Goal: Book appointment/travel/reservation

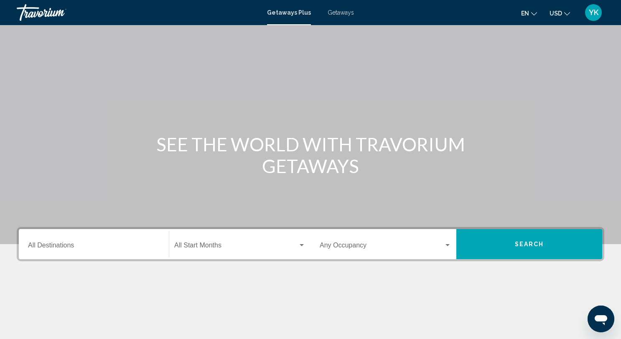
scroll to position [115, 0]
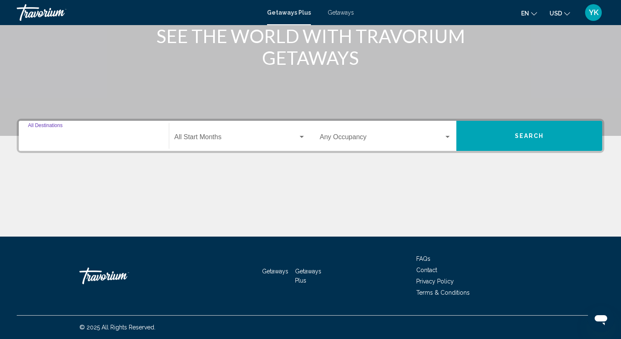
click at [127, 141] on input "Destination All Destinations" at bounding box center [94, 139] width 132 height 8
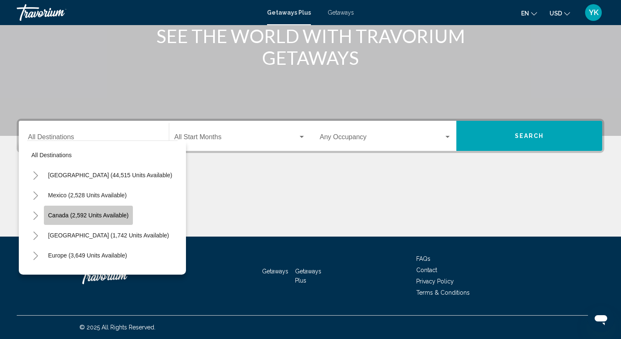
click at [130, 220] on button "Canada (2,592 units available)" at bounding box center [88, 215] width 89 height 19
type input "**********"
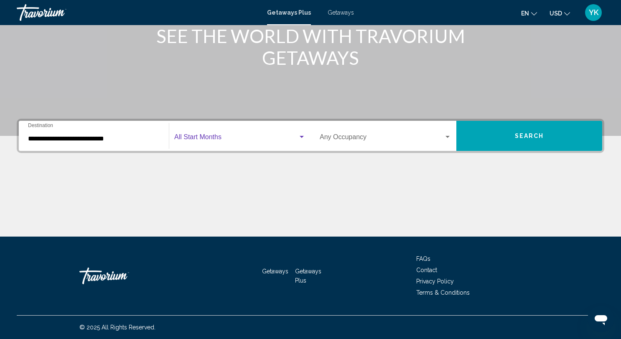
click at [244, 136] on span "Search widget" at bounding box center [236, 139] width 124 height 8
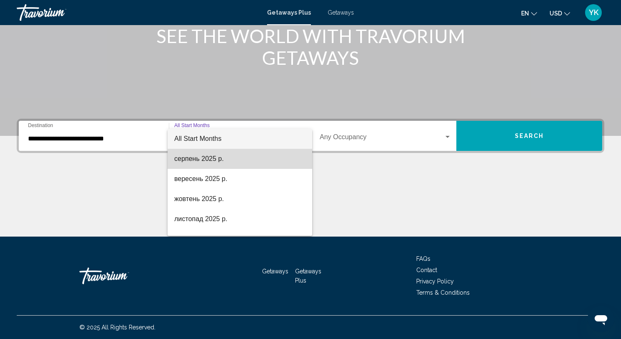
click at [246, 159] on span "серпень 2025 р." at bounding box center [239, 159] width 131 height 20
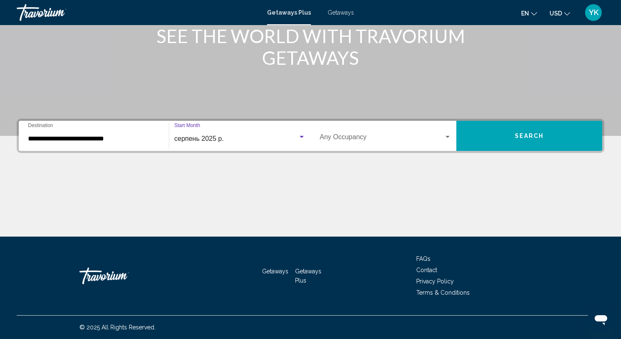
click at [360, 138] on span "Search widget" at bounding box center [382, 139] width 124 height 8
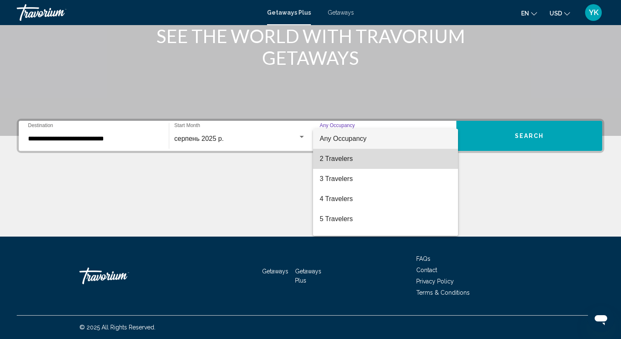
click at [361, 158] on span "2 Travelers" at bounding box center [386, 159] width 132 height 20
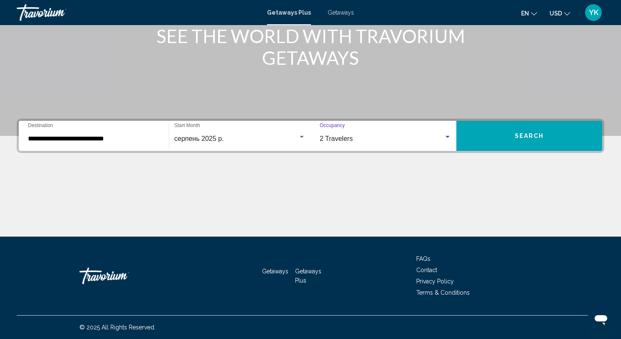
click at [500, 135] on button "Search" at bounding box center [529, 136] width 146 height 30
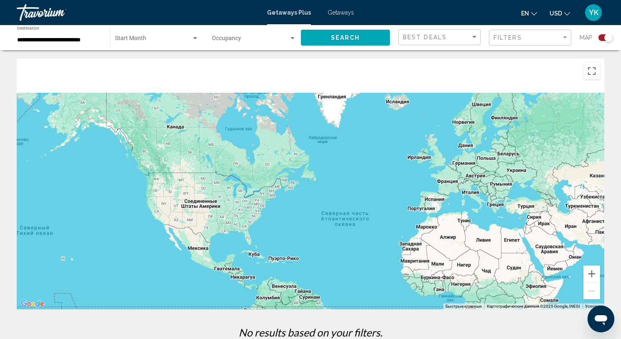
drag, startPoint x: 152, startPoint y: 160, endPoint x: 213, endPoint y: 226, distance: 90.2
click at [215, 227] on div "Main content" at bounding box center [311, 184] width 588 height 251
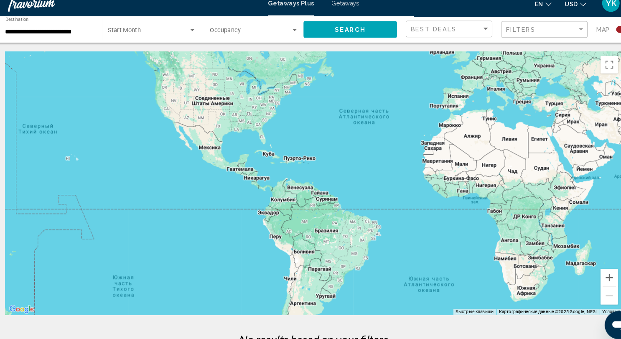
drag, startPoint x: 271, startPoint y: 232, endPoint x: 283, endPoint y: 109, distance: 123.0
click at [283, 109] on div "Main content" at bounding box center [311, 184] width 588 height 251
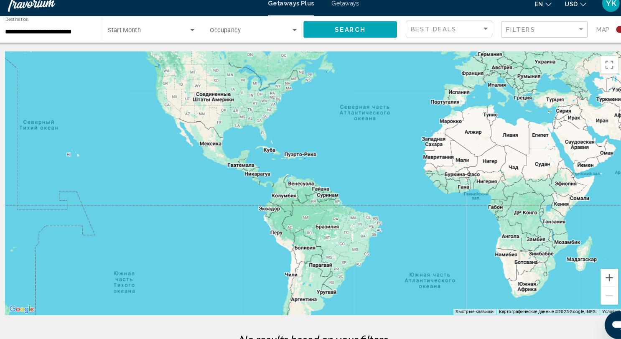
drag, startPoint x: 315, startPoint y: 319, endPoint x: 272, endPoint y: 143, distance: 180.6
click at [276, 172] on div "← Переместить влево → Переместить вправо ↑ Переместить вверх ↓ Переместить вниз…" at bounding box center [310, 202] width 621 height 286
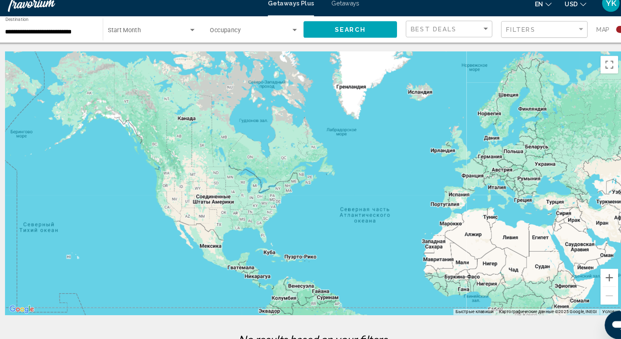
drag, startPoint x: 249, startPoint y: 103, endPoint x: 247, endPoint y: 201, distance: 98.2
click at [248, 201] on div "Main content" at bounding box center [311, 184] width 588 height 251
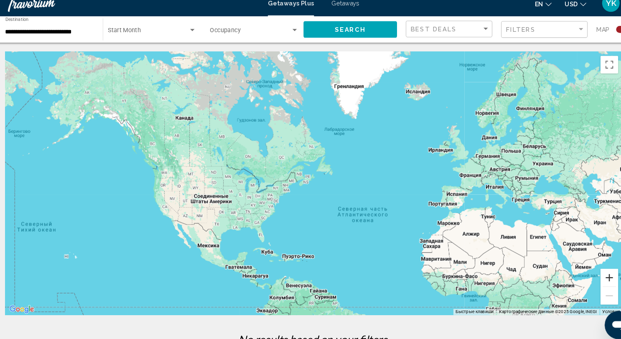
click at [592, 270] on button "Увеличить" at bounding box center [591, 273] width 17 height 17
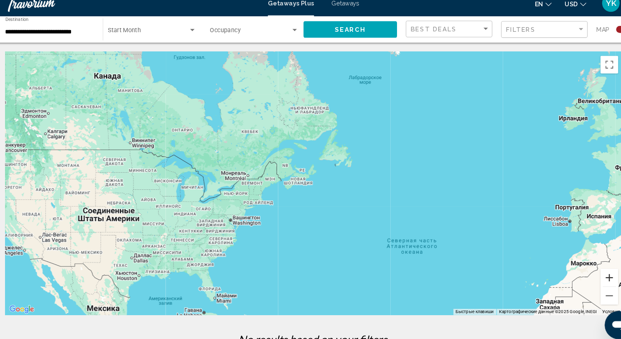
click at [592, 270] on button "Увеличить" at bounding box center [591, 273] width 17 height 17
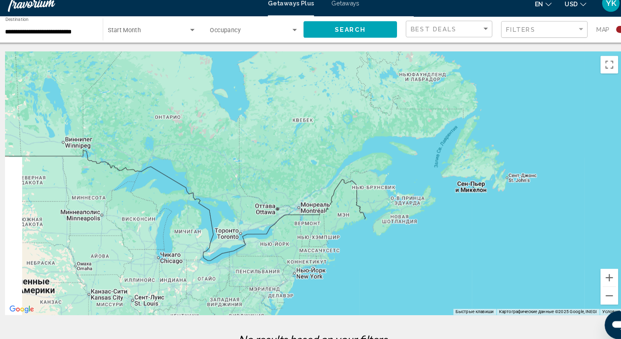
drag, startPoint x: 161, startPoint y: 139, endPoint x: 274, endPoint y: 177, distance: 119.6
click at [274, 177] on div "Main content" at bounding box center [311, 184] width 588 height 251
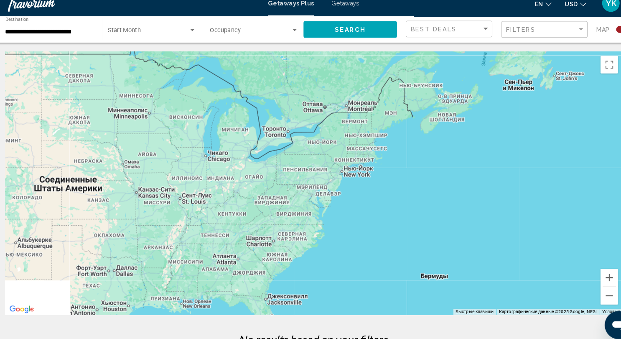
drag, startPoint x: 255, startPoint y: 217, endPoint x: 305, endPoint y: 119, distance: 109.7
click at [305, 119] on div "Main content" at bounding box center [311, 184] width 588 height 251
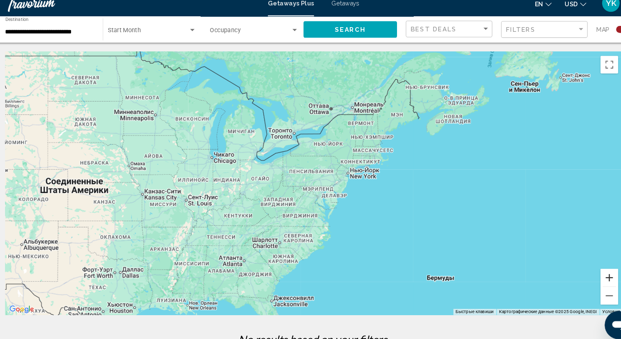
click at [596, 274] on button "Увеличить" at bounding box center [591, 273] width 17 height 17
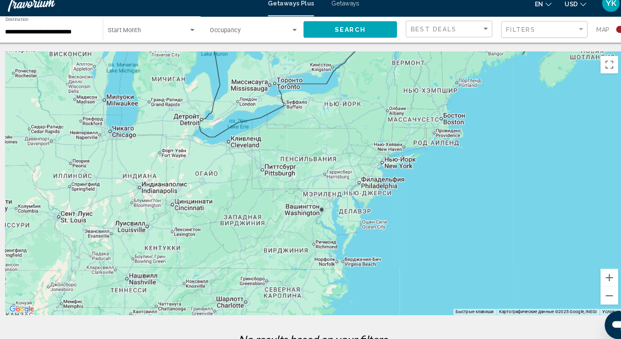
click at [234, 37] on span "Search widget" at bounding box center [250, 40] width 77 height 7
click at [235, 38] on span "Any Occupancy" at bounding box center [232, 40] width 40 height 7
click at [183, 41] on span "Search widget" at bounding box center [153, 40] width 76 height 7
click at [190, 39] on span "All Start Months" at bounding box center [157, 40] width 84 height 18
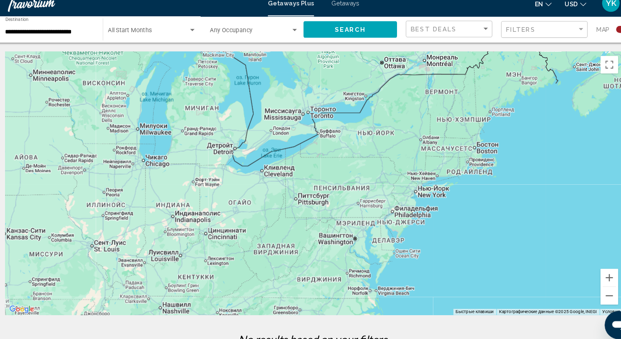
drag, startPoint x: 153, startPoint y: 64, endPoint x: 185, endPoint y: 92, distance: 42.7
click at [185, 92] on div "Main content" at bounding box center [311, 184] width 588 height 251
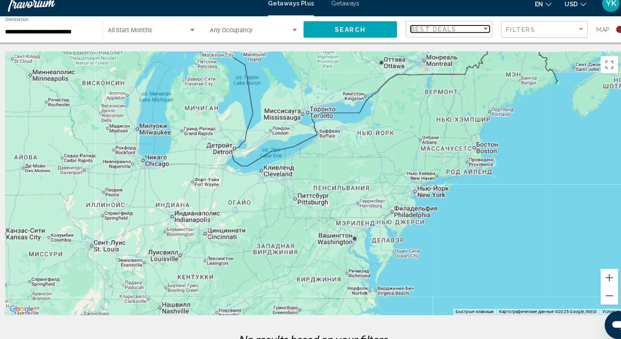
click at [450, 38] on div "Best Deals" at bounding box center [437, 37] width 68 height 7
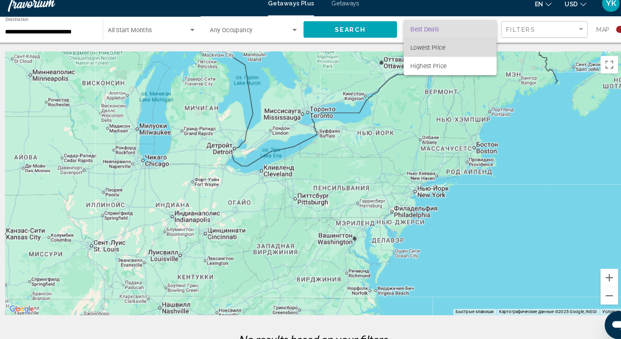
click at [450, 53] on span "Lowest Price" at bounding box center [440, 55] width 75 height 18
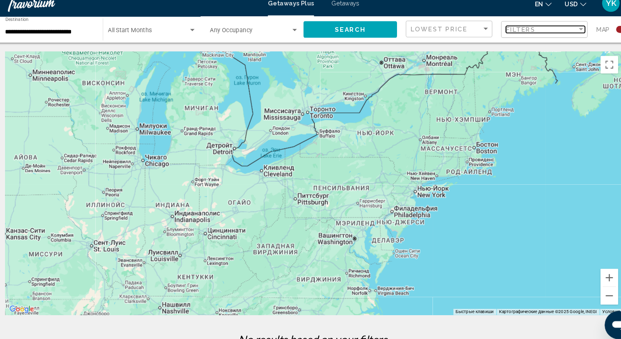
click at [531, 35] on div "Filters" at bounding box center [528, 37] width 68 height 7
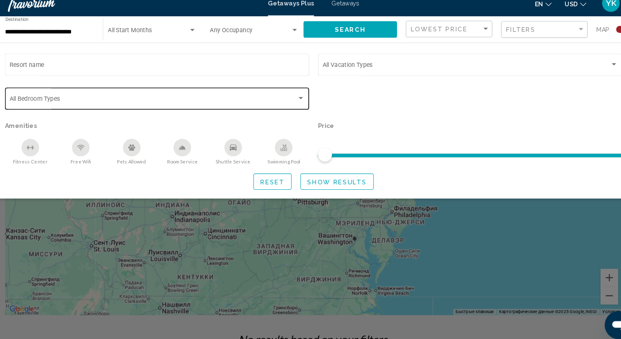
click at [295, 107] on div "Search widget" at bounding box center [161, 105] width 281 height 7
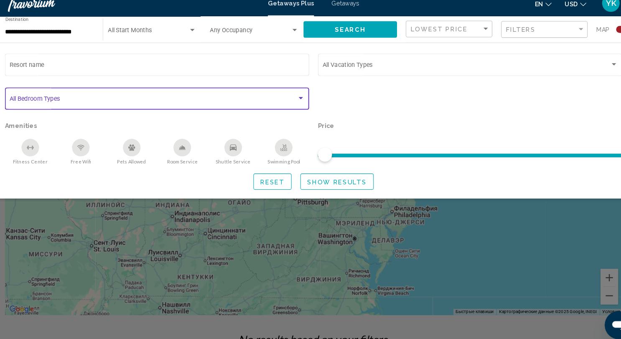
click at [297, 105] on div "Search widget" at bounding box center [299, 103] width 8 height 7
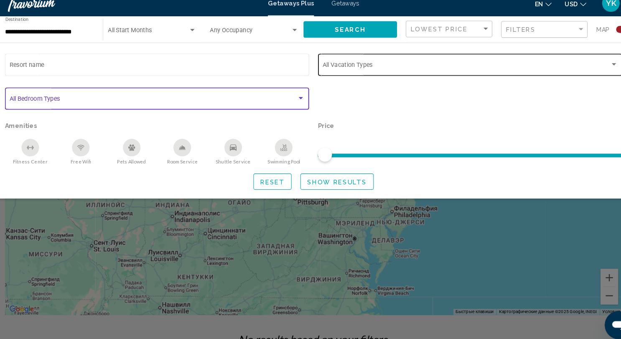
click at [349, 76] on div "Vacation Types All Vacation Types" at bounding box center [459, 70] width 281 height 23
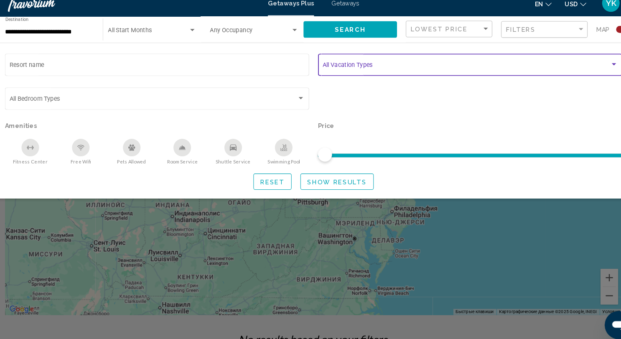
click at [417, 71] on span "Search widget" at bounding box center [455, 72] width 273 height 7
click at [596, 69] on div "Search widget" at bounding box center [597, 71] width 8 height 7
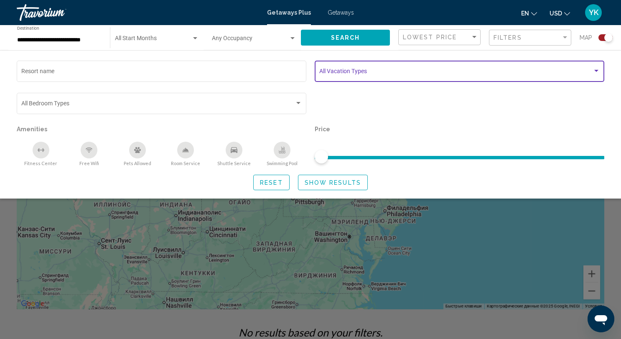
click at [598, 69] on div "Search widget" at bounding box center [597, 71] width 8 height 7
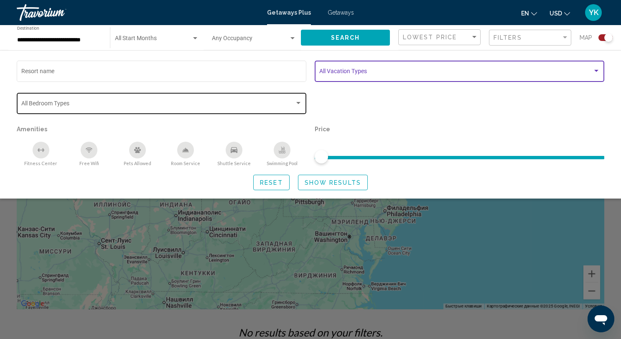
click at [87, 106] on span "Search widget" at bounding box center [157, 105] width 273 height 7
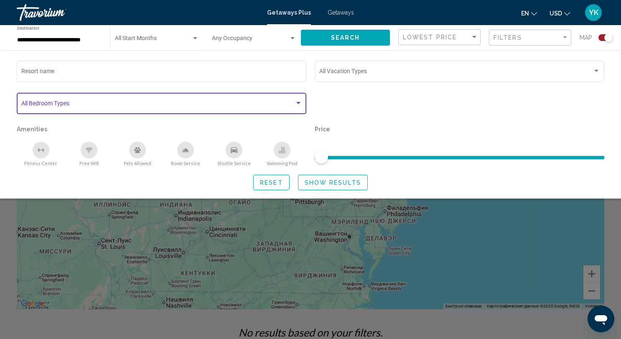
click at [196, 39] on div "Search widget" at bounding box center [195, 38] width 8 height 7
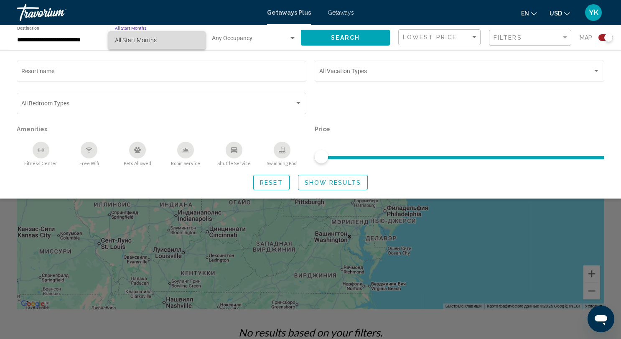
click at [196, 39] on span "All Start Months" at bounding box center [157, 40] width 84 height 18
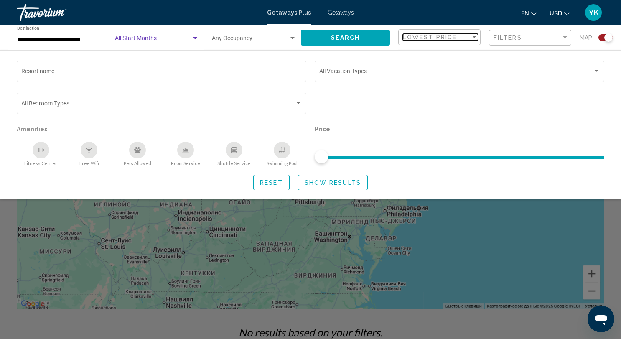
click at [437, 40] on span "Lowest Price" at bounding box center [430, 37] width 54 height 7
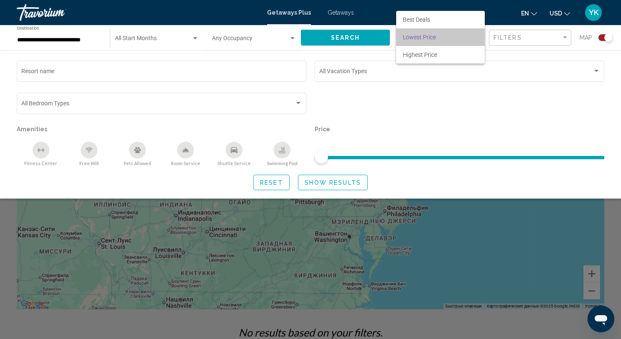
click at [449, 38] on span "Lowest Price" at bounding box center [440, 37] width 75 height 18
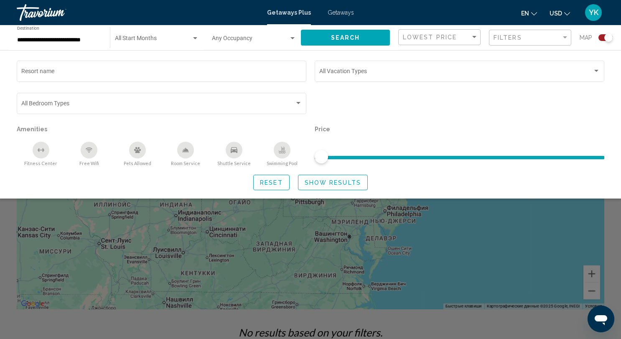
click at [563, 33] on div "Filters" at bounding box center [531, 37] width 75 height 15
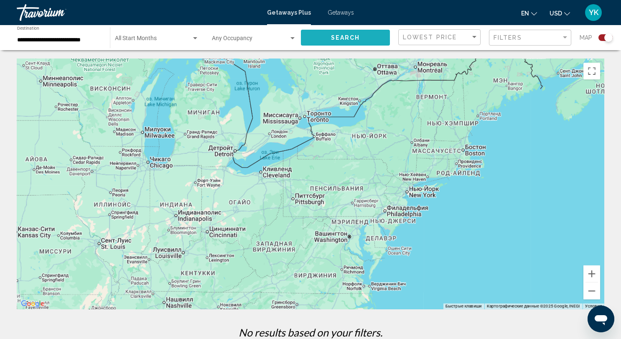
click at [375, 41] on button "Search" at bounding box center [345, 37] width 89 height 15
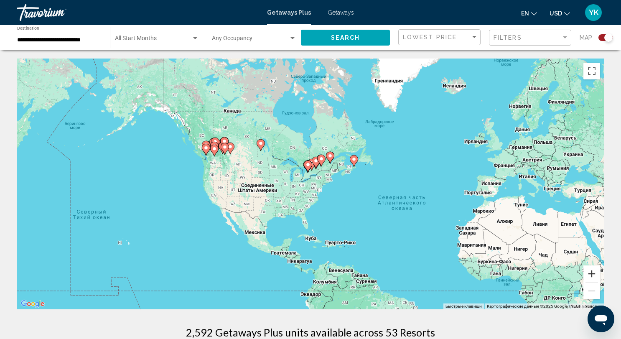
click at [591, 274] on button "Увеличить" at bounding box center [591, 273] width 17 height 17
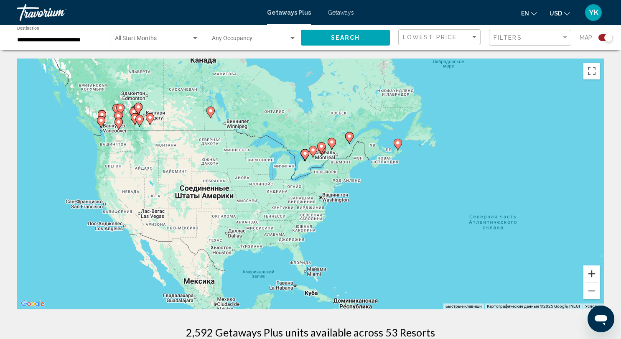
click at [593, 274] on button "Увеличить" at bounding box center [591, 273] width 17 height 17
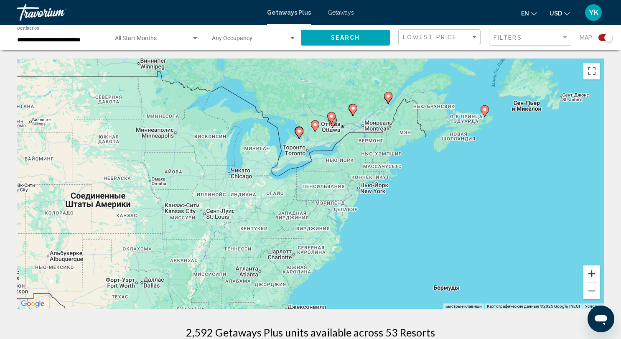
click at [593, 274] on button "Увеличить" at bounding box center [591, 273] width 17 height 17
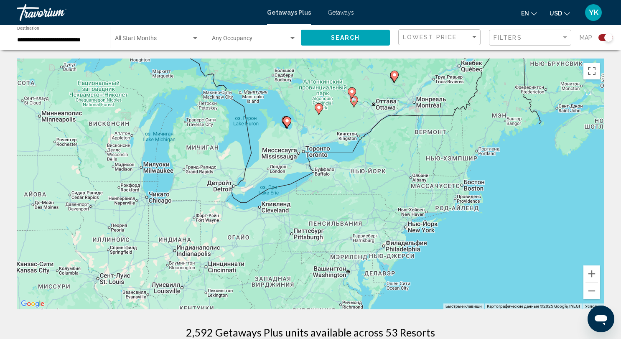
drag, startPoint x: 364, startPoint y: 79, endPoint x: 361, endPoint y: 114, distance: 34.4
click at [361, 114] on div "Чтобы активировать перетаскивание с помощью клавиатуры, нажмите Alt + Ввод. Пос…" at bounding box center [311, 184] width 588 height 251
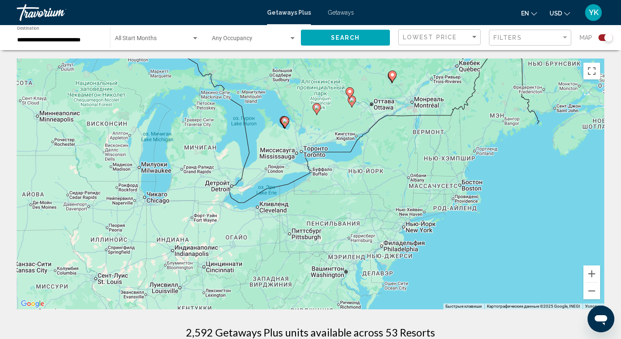
click at [287, 122] on image "Main content" at bounding box center [284, 120] width 5 height 5
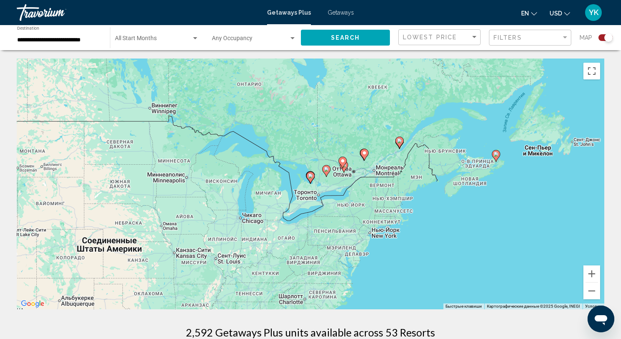
click at [310, 177] on image "Main content" at bounding box center [310, 175] width 5 height 5
type input "**********"
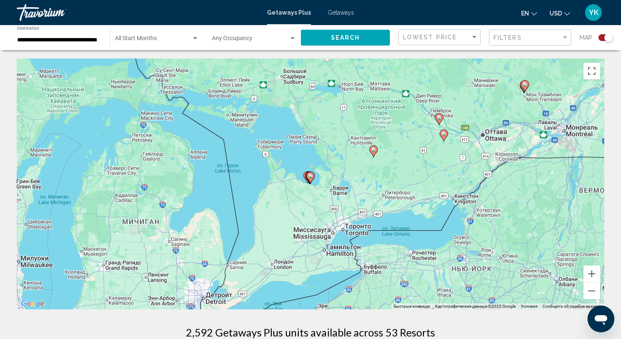
click at [310, 177] on image "Main content" at bounding box center [310, 175] width 5 height 5
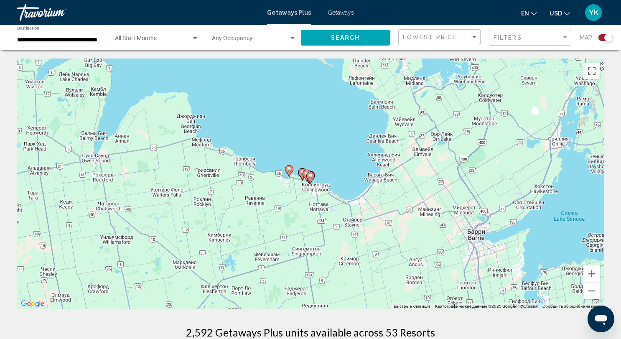
click at [310, 175] on image "Main content" at bounding box center [310, 175] width 5 height 5
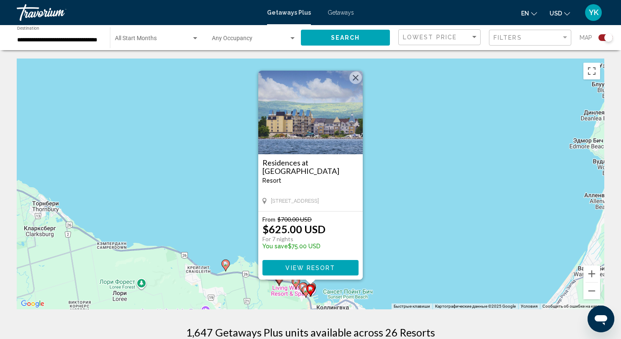
click at [354, 80] on button "Закрыть" at bounding box center [355, 77] width 13 height 13
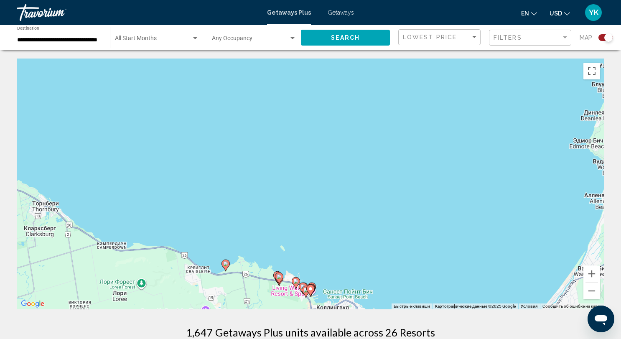
click at [295, 279] on image "Main content" at bounding box center [295, 281] width 5 height 5
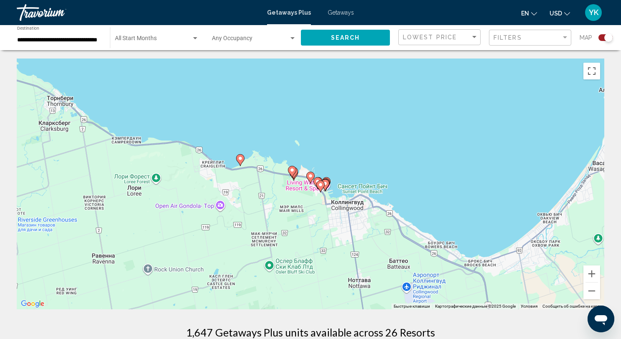
click at [240, 158] on image "Main content" at bounding box center [240, 158] width 5 height 5
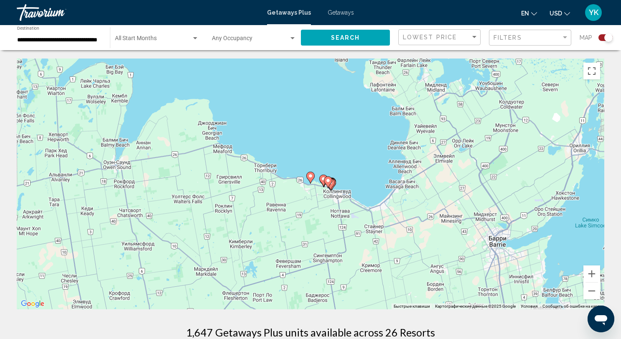
click at [311, 178] on image "Main content" at bounding box center [310, 175] width 5 height 5
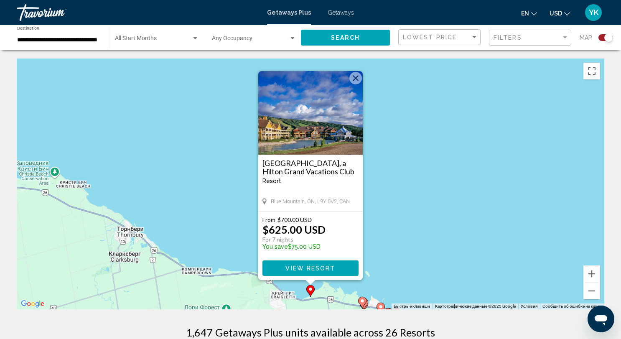
click at [356, 80] on button "Закрыть" at bounding box center [355, 78] width 13 height 13
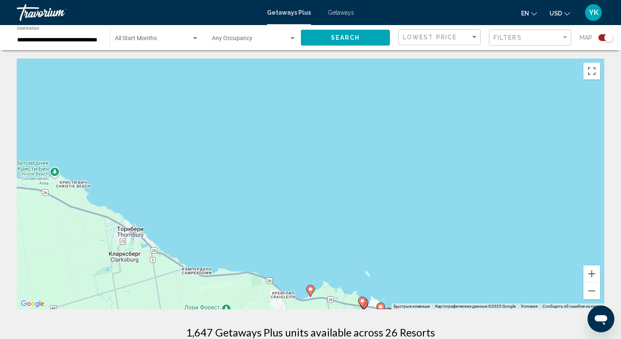
drag, startPoint x: 328, startPoint y: 323, endPoint x: 327, endPoint y: 313, distance: 10.1
click at [328, 326] on h1 "1,647 Getaways Plus units available across 26 Resorts" at bounding box center [310, 332] width 249 height 13
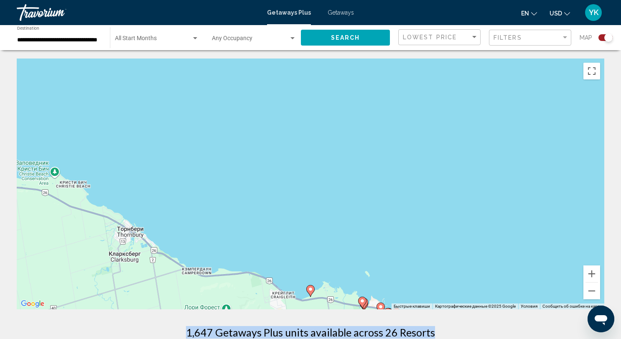
drag, startPoint x: 488, startPoint y: 326, endPoint x: 486, endPoint y: 313, distance: 12.7
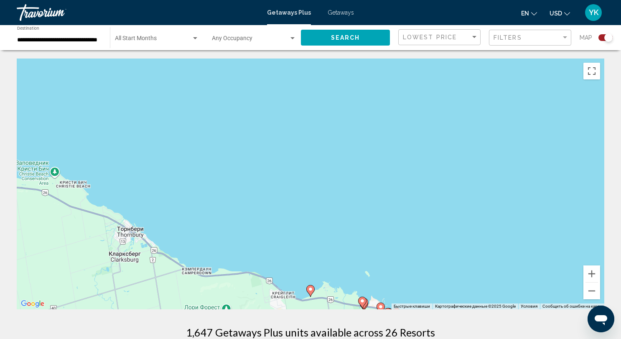
click at [591, 70] on button "Включить полноэкранный режим" at bounding box center [591, 71] width 17 height 17
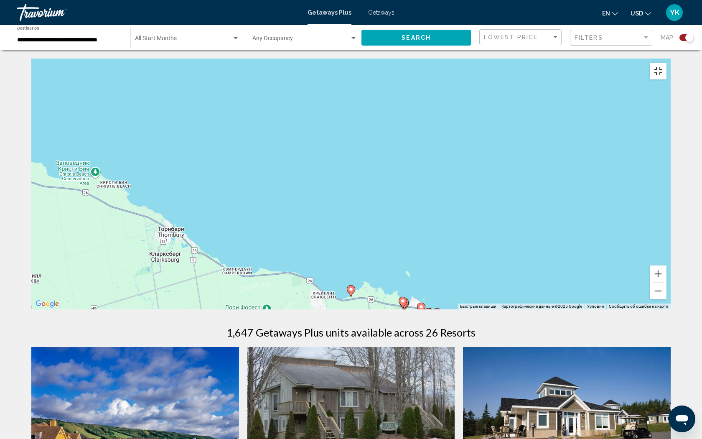
click at [621, 63] on button "Включить полноэкранный режим" at bounding box center [658, 71] width 17 height 17
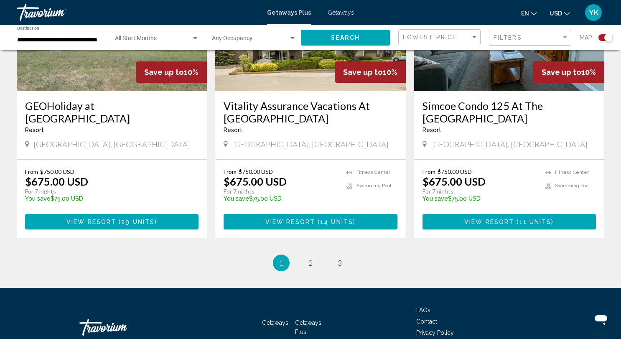
scroll to position [1284, 0]
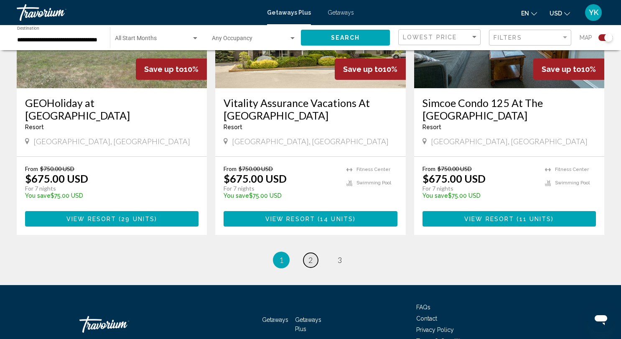
click at [310, 259] on span "2" at bounding box center [310, 259] width 4 height 9
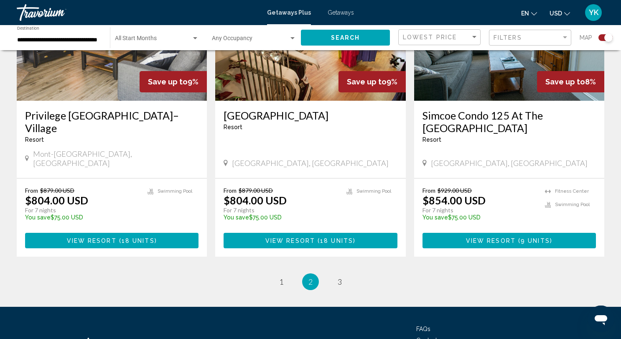
scroll to position [1319, 0]
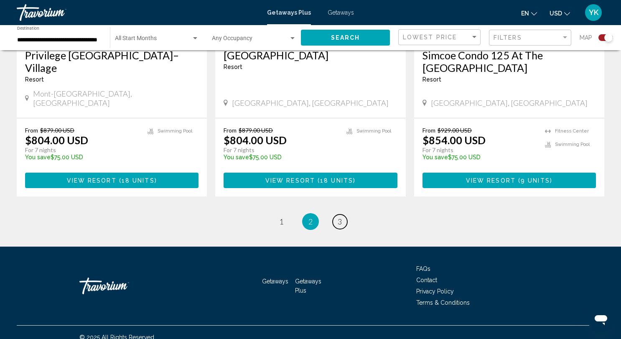
click at [342, 217] on span "3" at bounding box center [340, 221] width 4 height 9
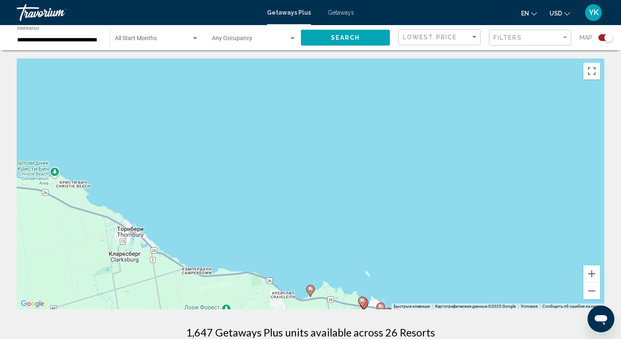
click at [340, 12] on span "Getaways" at bounding box center [341, 12] width 26 height 7
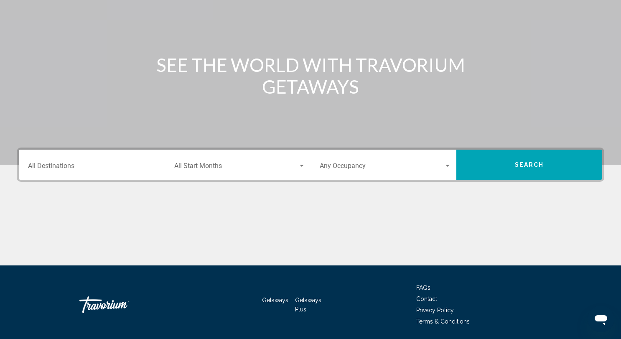
scroll to position [115, 0]
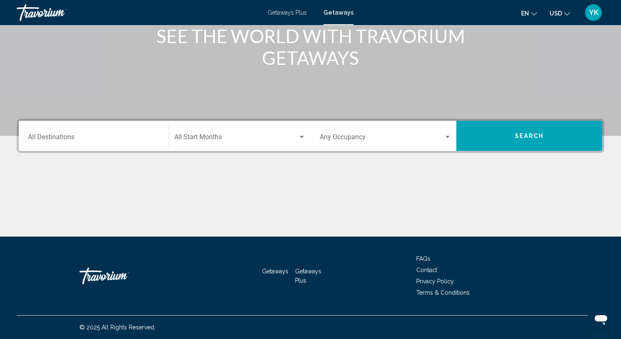
click at [121, 137] on input "Destination All Destinations" at bounding box center [94, 139] width 132 height 8
click at [195, 199] on div "Main content" at bounding box center [311, 205] width 588 height 63
click at [268, 136] on span "Search widget" at bounding box center [236, 139] width 124 height 8
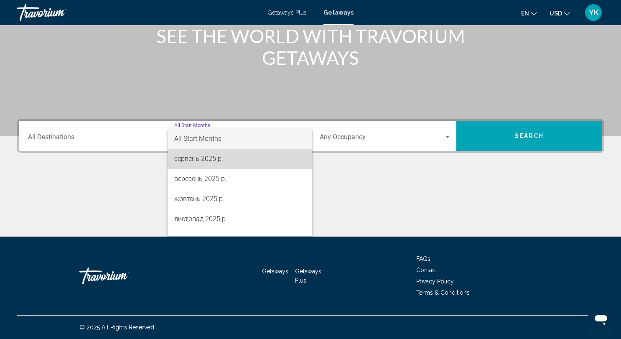
click at [258, 153] on span "серпень 2025 р." at bounding box center [239, 159] width 131 height 20
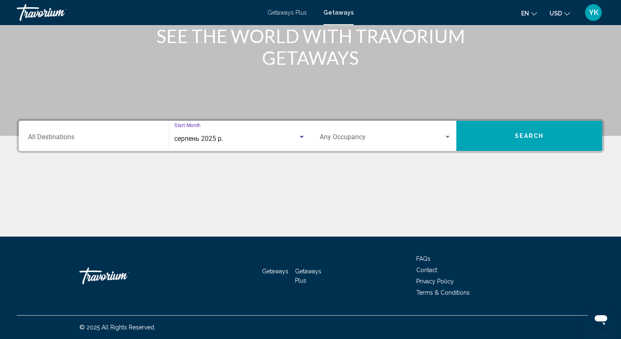
click at [128, 137] on input "Destination All Destinations" at bounding box center [94, 139] width 132 height 8
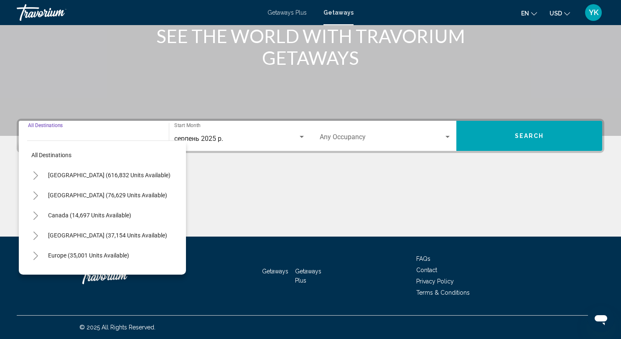
click at [95, 138] on input "Destination All Destinations" at bounding box center [94, 139] width 132 height 8
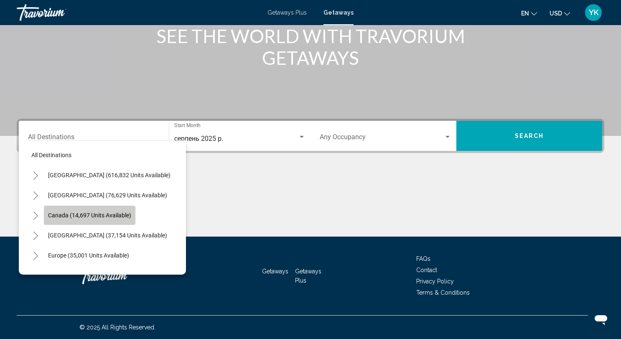
click at [93, 214] on span "Canada (14,697 units available)" at bounding box center [89, 215] width 83 height 7
type input "**********"
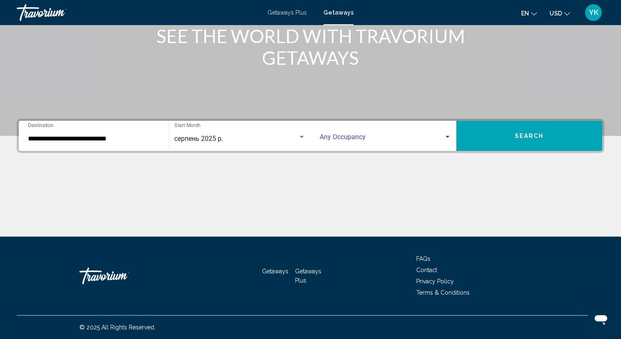
click at [443, 137] on span "Search widget" at bounding box center [382, 139] width 124 height 8
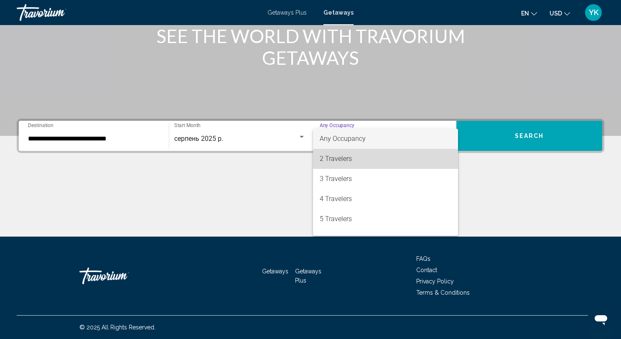
click at [440, 156] on span "2 Travelers" at bounding box center [386, 159] width 132 height 20
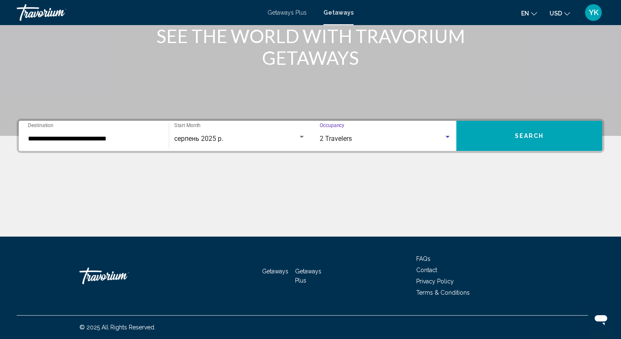
click at [516, 142] on button "Search" at bounding box center [529, 136] width 146 height 30
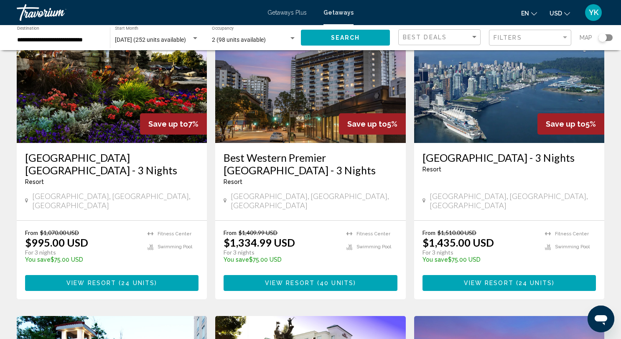
scroll to position [385, 0]
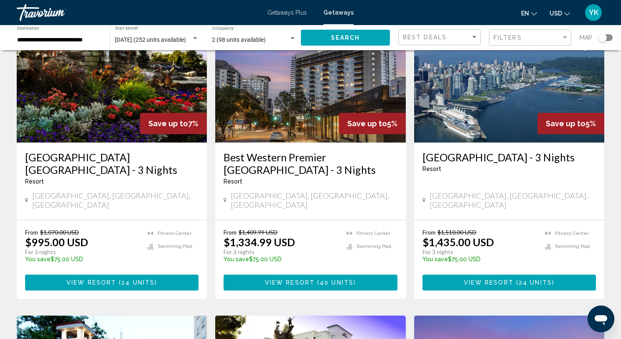
click at [452, 42] on div "Best Deals" at bounding box center [440, 37] width 75 height 15
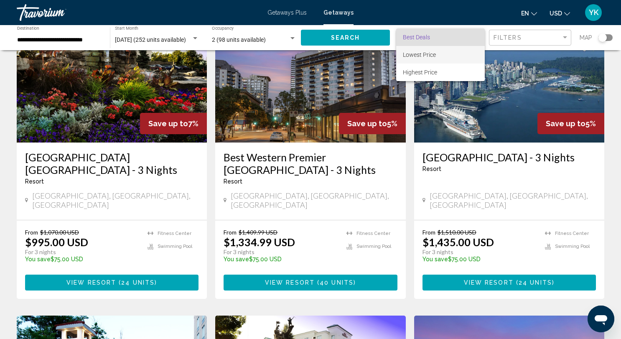
click at [451, 52] on span "Lowest Price" at bounding box center [440, 55] width 75 height 18
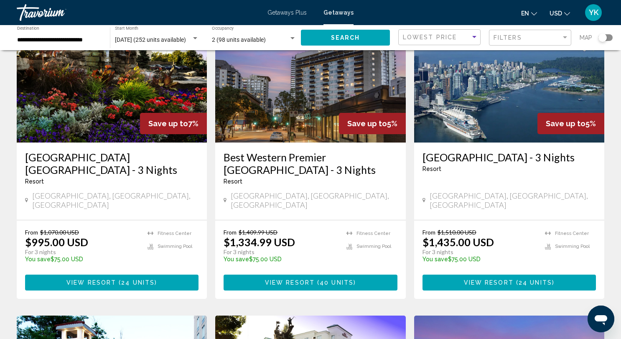
click at [543, 43] on div "Filters" at bounding box center [531, 37] width 75 height 15
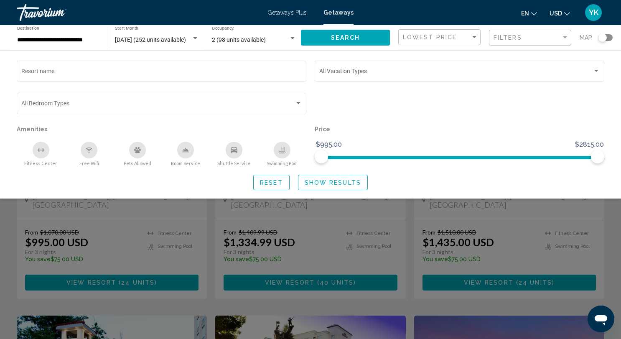
click at [545, 33] on div "Filters" at bounding box center [531, 37] width 75 height 15
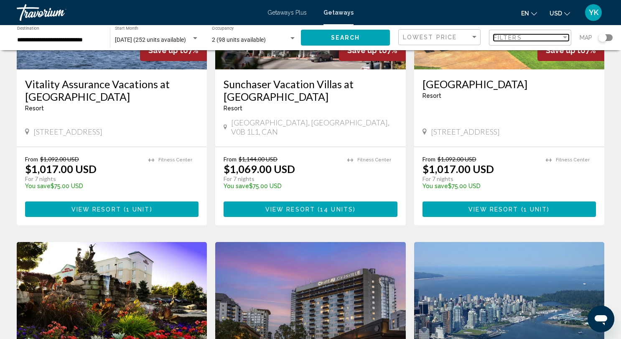
scroll to position [0, 0]
